Goal: Task Accomplishment & Management: Manage account settings

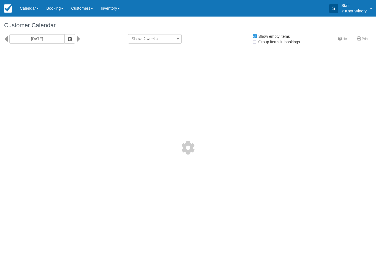
select select
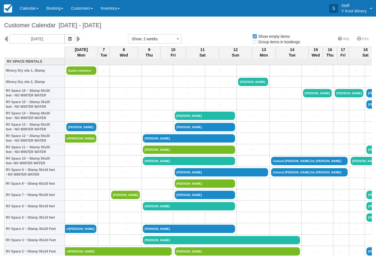
select select
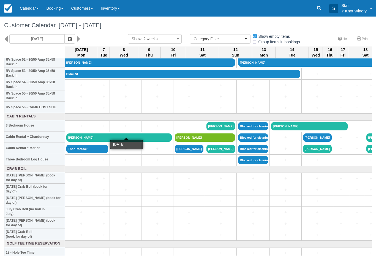
scroll to position [607, 0]
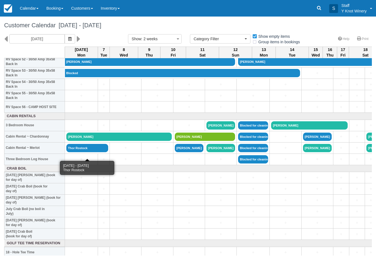
click at [95, 152] on link "Thor Rostock" at bounding box center [87, 148] width 42 height 8
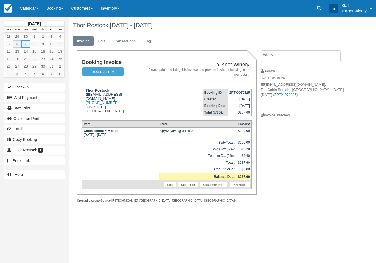
click at [22, 87] on button "Check-in" at bounding box center [34, 87] width 61 height 9
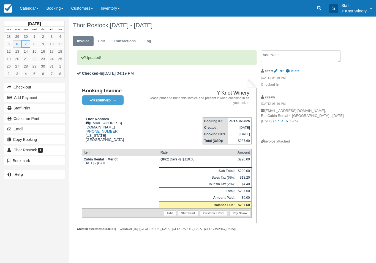
click at [236, 215] on link "Pay Now" at bounding box center [239, 213] width 20 height 6
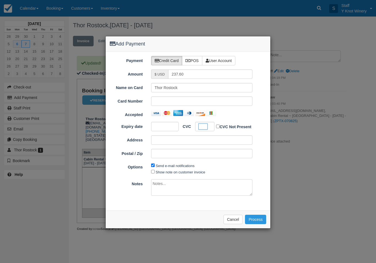
click at [161, 179] on textarea at bounding box center [202, 187] width 102 height 17
click at [168, 170] on label "Show note on customer invoice" at bounding box center [181, 172] width 50 height 4
click at [155, 170] on input "Show note on customer invoice" at bounding box center [153, 172] width 4 height 4
checkbox input "true"
click at [258, 214] on button "Process" at bounding box center [255, 218] width 21 height 9
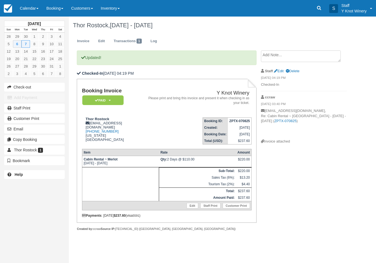
click at [29, 9] on link "Calendar" at bounding box center [29, 8] width 26 height 17
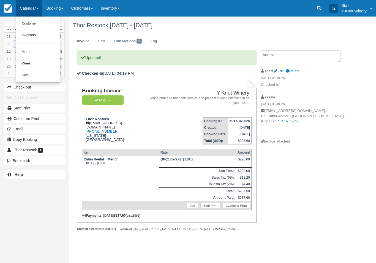
click at [30, 23] on link "Customer" at bounding box center [37, 24] width 43 height 12
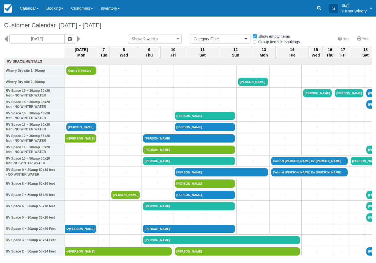
select select
click at [26, 10] on link "Calendar" at bounding box center [29, 8] width 26 height 17
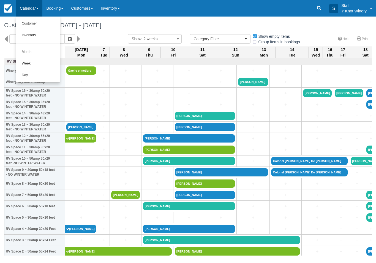
click at [24, 25] on link "Customer" at bounding box center [37, 24] width 43 height 12
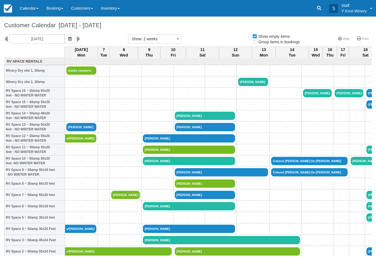
select select
click at [29, 7] on link "Calendar" at bounding box center [29, 8] width 26 height 17
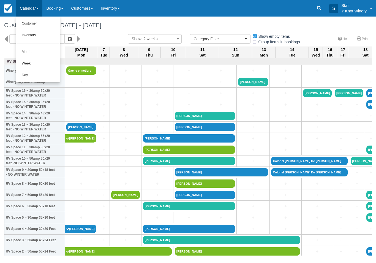
click at [28, 25] on link "Customer" at bounding box center [37, 24] width 43 height 12
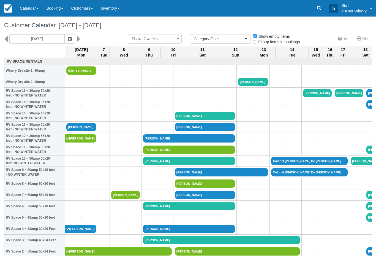
select select
click at [82, 130] on link "[PERSON_NAME]" at bounding box center [81, 127] width 30 height 8
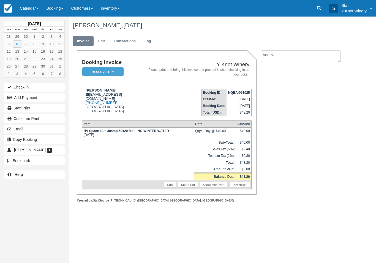
click at [26, 90] on button "Check-in" at bounding box center [34, 87] width 61 height 9
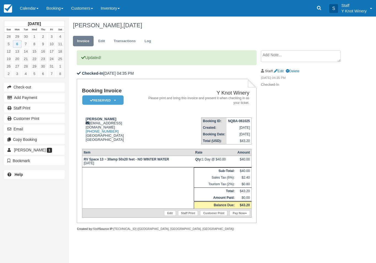
click at [240, 215] on link "Pay Now" at bounding box center [239, 213] width 20 height 6
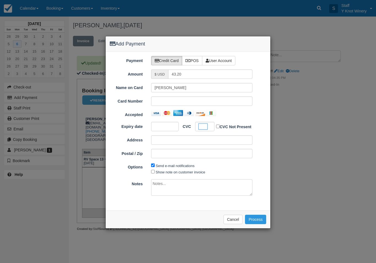
click at [166, 170] on label "Show note on customer invoice" at bounding box center [181, 172] width 50 height 4
click at [155, 170] on input "Show note on customer invoice" at bounding box center [153, 172] width 4 height 4
checkbox input "true"
click at [257, 216] on button "Process" at bounding box center [255, 218] width 21 height 9
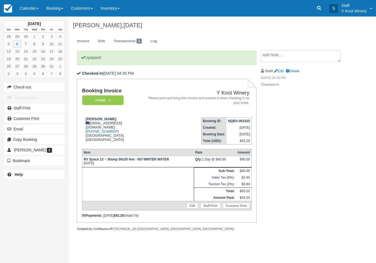
click at [30, 10] on link "Calendar" at bounding box center [29, 8] width 26 height 17
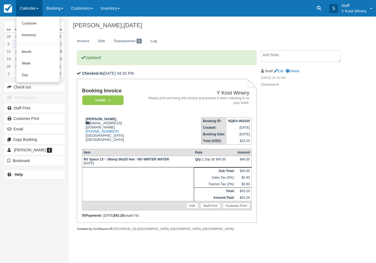
click at [28, 23] on link "Customer" at bounding box center [37, 24] width 43 height 12
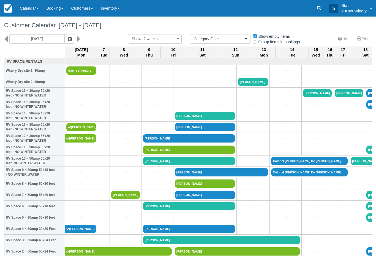
select select
click at [100, 231] on link "+" at bounding box center [103, 229] width 9 height 6
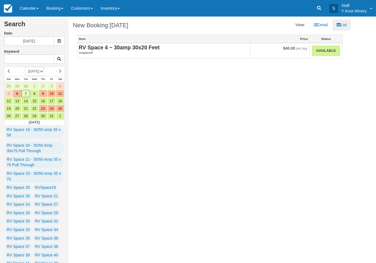
click at [325, 52] on link "Available" at bounding box center [326, 50] width 28 height 11
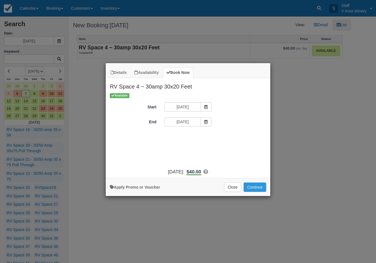
click at [206, 125] on span "Item Modal" at bounding box center [205, 121] width 11 height 9
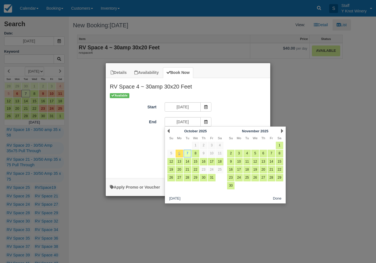
click at [188, 152] on link "7" at bounding box center [187, 152] width 7 height 7
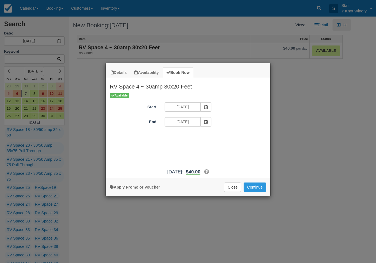
click at [208, 124] on span "Item Modal" at bounding box center [205, 121] width 11 height 9
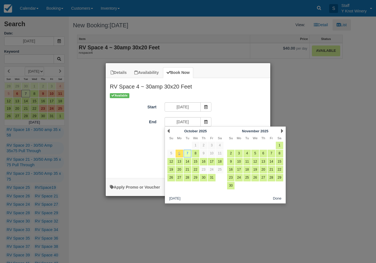
click at [196, 151] on link "8" at bounding box center [195, 152] width 7 height 7
type input "10/08/25"
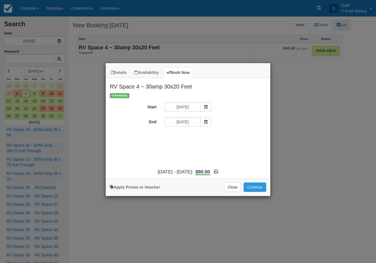
click at [257, 189] on button "Continue" at bounding box center [255, 186] width 23 height 9
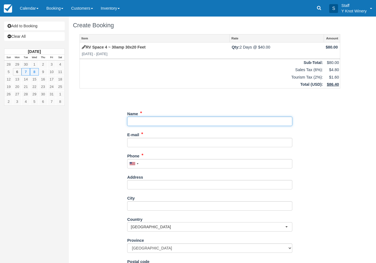
click at [156, 122] on input "Name" at bounding box center [209, 120] width 165 height 9
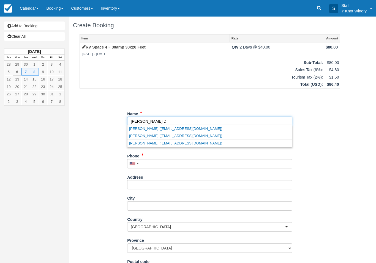
click at [173, 134] on link "Tammy Doonanco (tamsky_2019@hotmail.com)" at bounding box center [209, 135] width 165 height 7
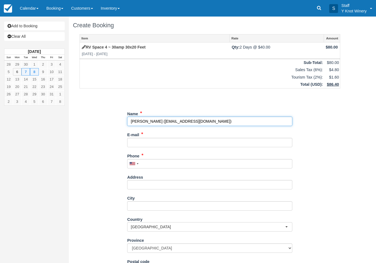
type input "[PERSON_NAME]"
type input "[EMAIL_ADDRESS][DOMAIN_NAME]"
type input "+17082893702"
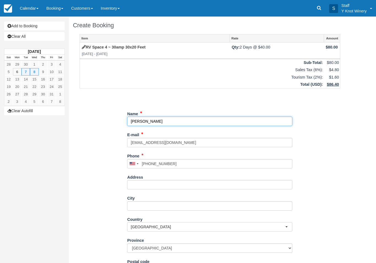
select select "MB"
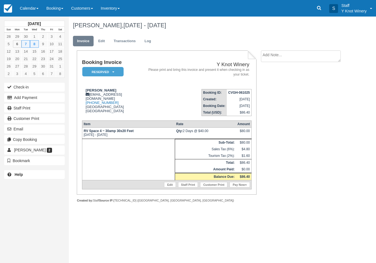
click at [102, 42] on link "Edit" at bounding box center [101, 41] width 15 height 11
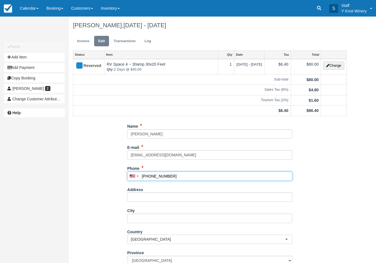
click at [148, 171] on input "(708) 289-3702" at bounding box center [209, 175] width 165 height 9
click at [150, 172] on input "(708) 289-3702" at bounding box center [209, 175] width 165 height 9
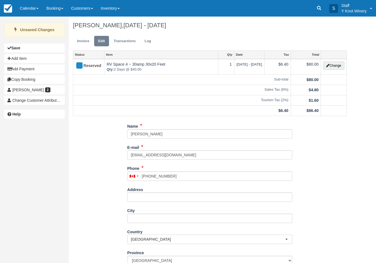
type input "+17802893702"
click at [83, 34] on ul "Invoice Edit Transactions Log" at bounding box center [210, 42] width 274 height 17
click at [81, 40] on link "Invoice" at bounding box center [83, 41] width 21 height 11
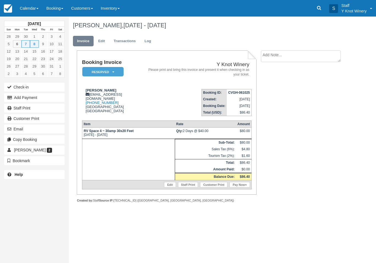
click at [29, 8] on link "Calendar" at bounding box center [29, 8] width 26 height 17
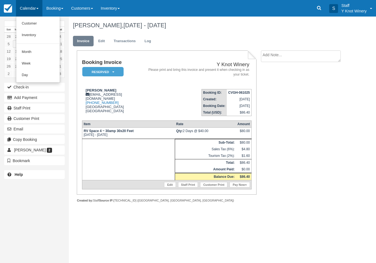
click at [29, 23] on link "Customer" at bounding box center [37, 24] width 43 height 12
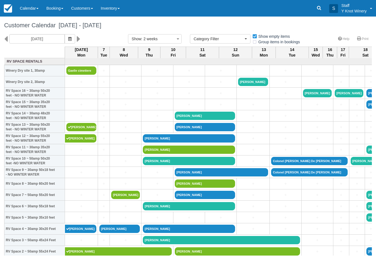
select select
click at [33, 9] on link "Calendar" at bounding box center [29, 8] width 26 height 17
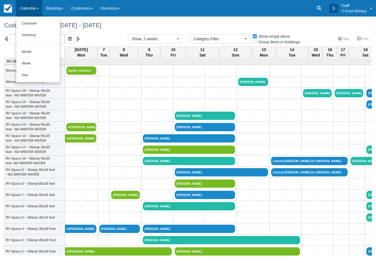
click at [30, 25] on link "Customer" at bounding box center [37, 24] width 43 height 12
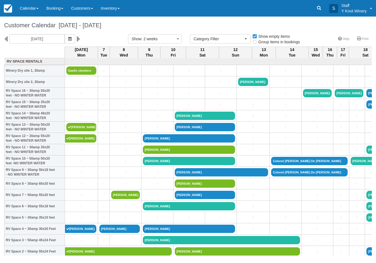
select select
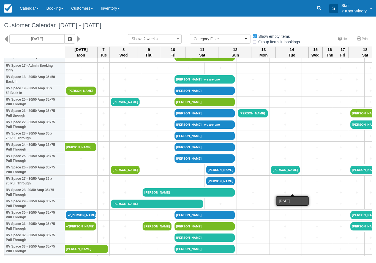
scroll to position [206, 0]
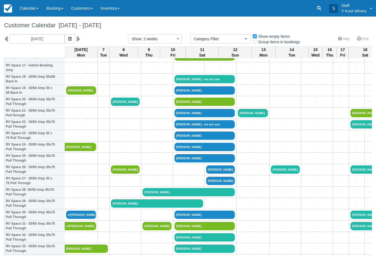
click at [350, 138] on link "+" at bounding box center [356, 136] width 13 height 6
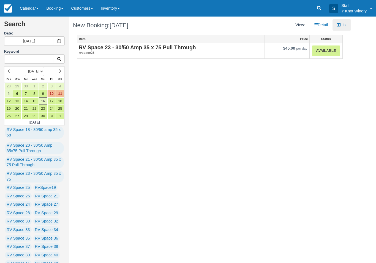
click at [324, 54] on link "Available" at bounding box center [326, 50] width 28 height 11
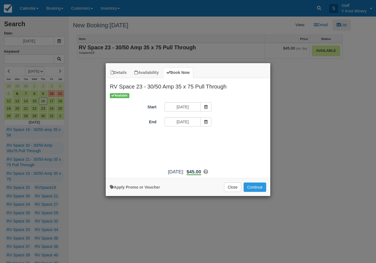
click at [255, 191] on button "Continue" at bounding box center [255, 186] width 23 height 9
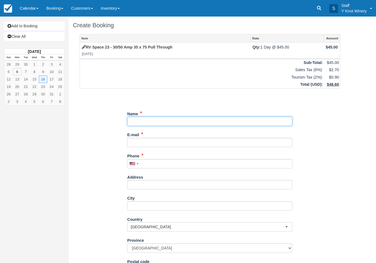
click at [147, 119] on input "Name" at bounding box center [209, 120] width 165 height 9
type input "[PERSON_NAME]"
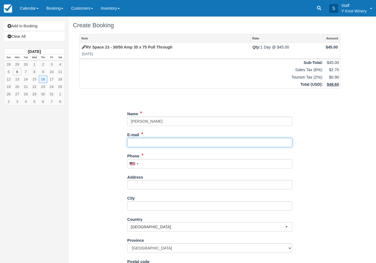
click at [146, 140] on input "E-mail" at bounding box center [209, 142] width 165 height 9
type input "justinpiek@gmail.com"
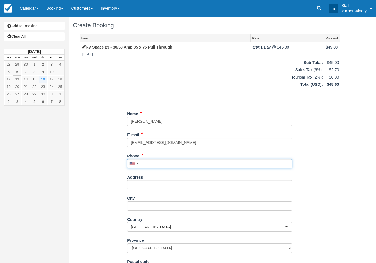
click at [152, 159] on input "Phone" at bounding box center [209, 163] width 165 height 9
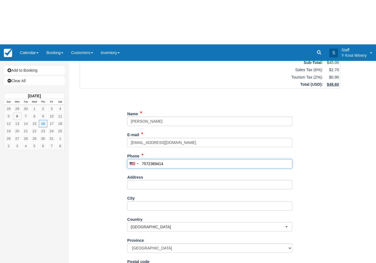
scroll to position [44, 0]
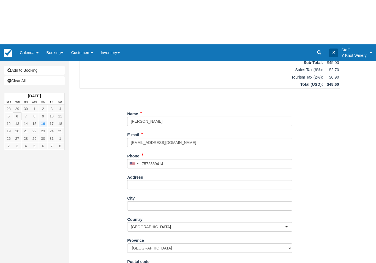
click at [144, 262] on button "Continue" at bounding box center [140, 264] width 26 height 9
type input "+17572369414"
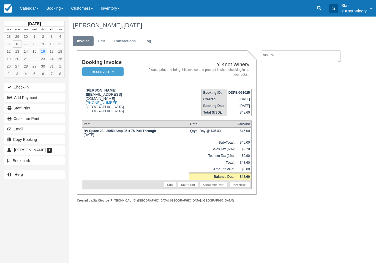
click at [30, 13] on link "Calendar" at bounding box center [29, 8] width 26 height 17
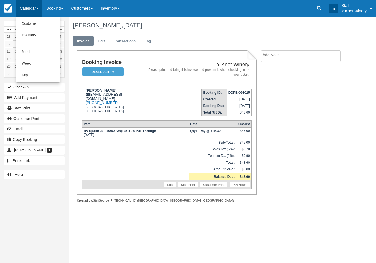
click at [35, 24] on link "Customer" at bounding box center [37, 24] width 43 height 12
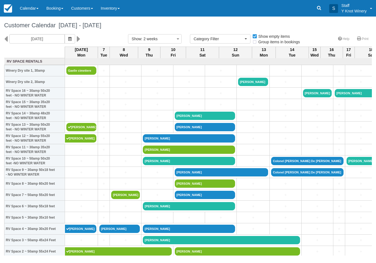
select select
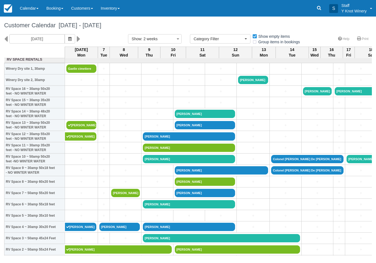
scroll to position [2, 0]
click at [121, 105] on link "+" at bounding box center [125, 103] width 29 height 6
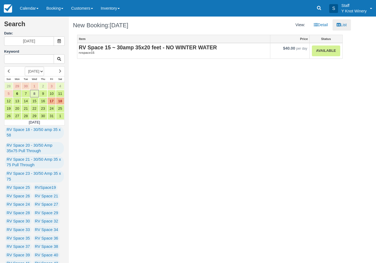
click at [329, 54] on link "Available" at bounding box center [326, 50] width 28 height 11
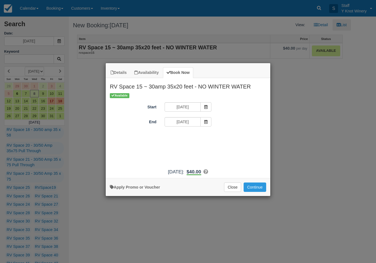
click at [201, 123] on span "Item Modal" at bounding box center [205, 121] width 11 height 9
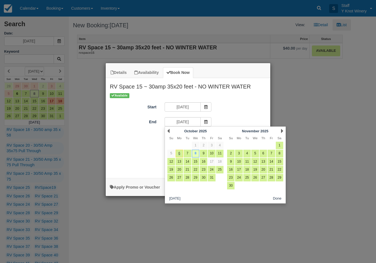
click at [211, 154] on link "10" at bounding box center [211, 152] width 7 height 7
type input "[DATE]"
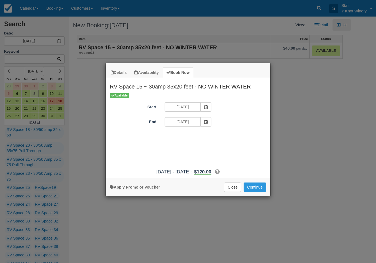
click at [255, 192] on button "Continue" at bounding box center [255, 186] width 23 height 9
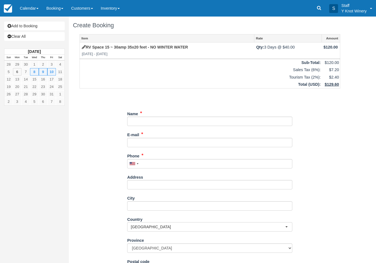
click at [160, 113] on div "Name" at bounding box center [209, 117] width 165 height 17
click at [156, 118] on input "Name" at bounding box center [209, 120] width 165 height 9
type input "J"
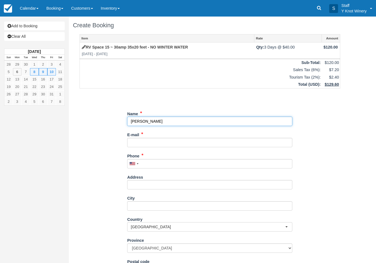
type input "[PERSON_NAME]"
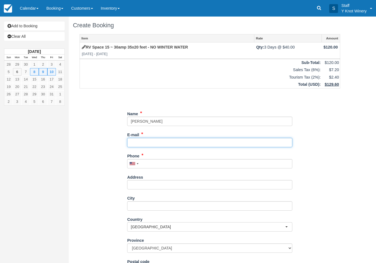
click at [154, 143] on input "E-mail" at bounding box center [209, 142] width 165 height 9
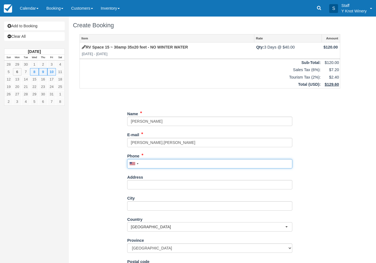
click at [160, 165] on input "Phone" at bounding box center [209, 163] width 165 height 9
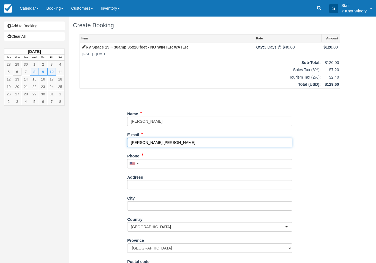
click at [163, 143] on input "jery.dejournett" at bounding box center [209, 142] width 165 height 9
type input "[PERSON_NAME][EMAIL_ADDRESS][PERSON_NAME][DOMAIN_NAME]"
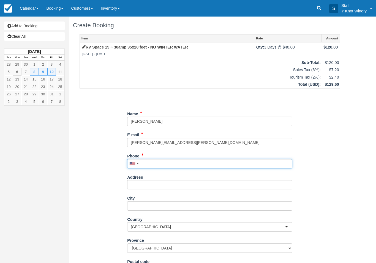
click at [153, 160] on input "Phone" at bounding box center [209, 163] width 165 height 9
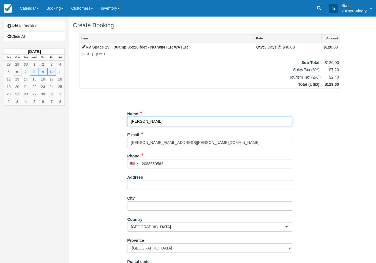
click at [136, 122] on input "Name" at bounding box center [209, 120] width 165 height 9
type input "(208) 863-0562"
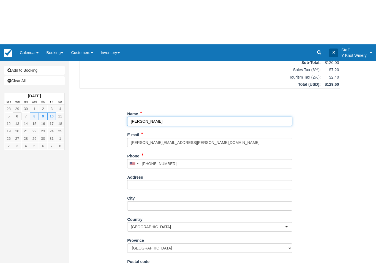
type input "[PERSON_NAME]"
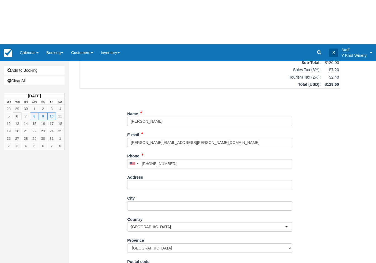
click at [147, 260] on button "Continue" at bounding box center [140, 264] width 26 height 9
type input "+12088630562"
